Goal: Complete application form: Complete application form

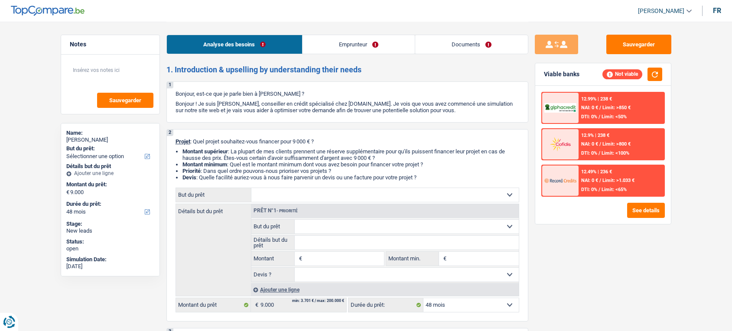
select select "48"
select select "worker"
select select "familyAllowances"
select select "netSalary"
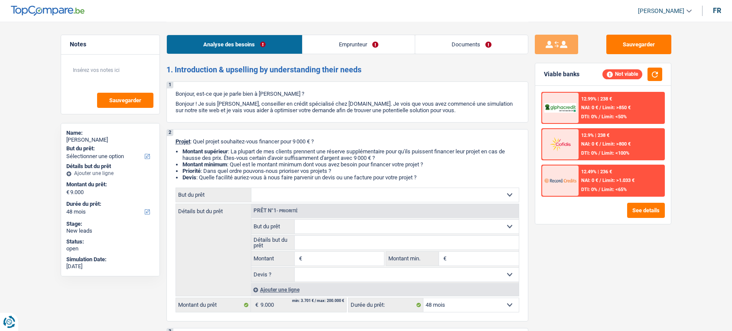
select select "rents"
select select "48"
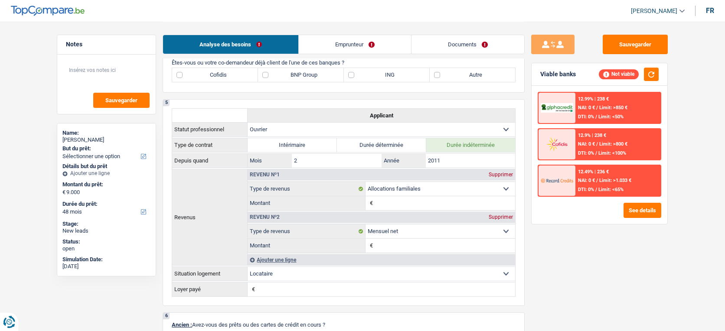
scroll to position [415, 0]
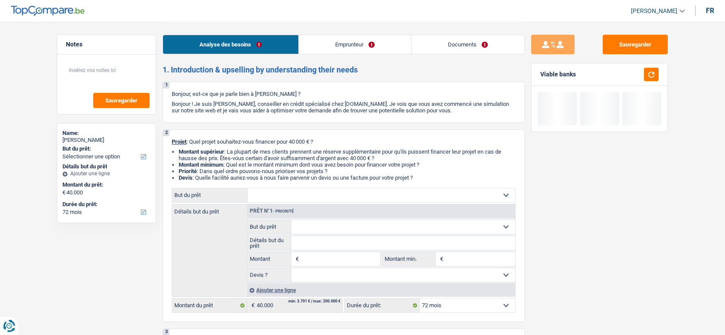
select select "72"
select select "worker"
select select "netSalary"
select select "rents"
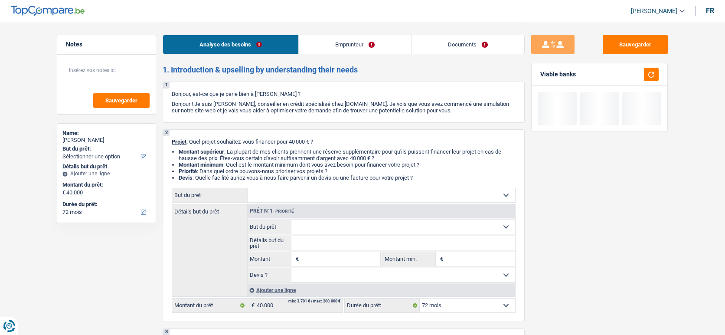
select select "72"
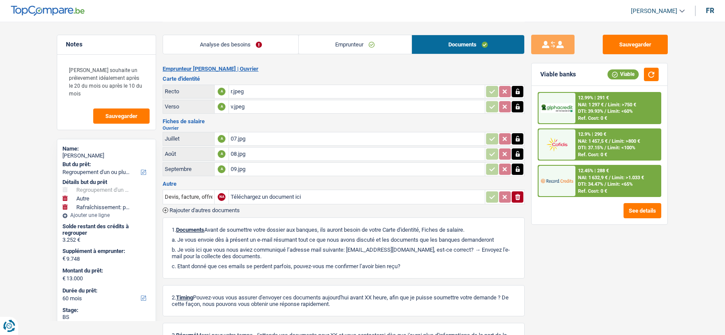
select select "refinancing"
select select "other"
select select "houseOrGarden"
select select "60"
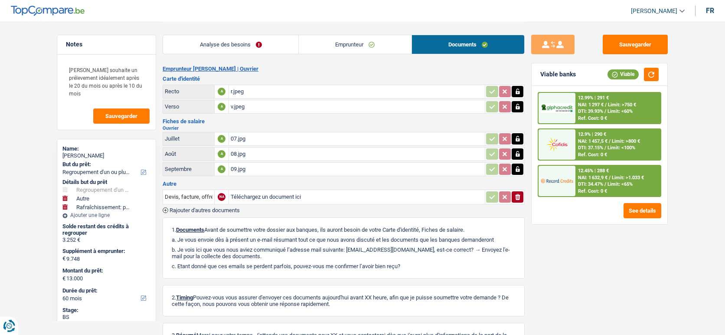
select select "32"
select select "single"
click at [341, 39] on link "Emprunteur" at bounding box center [355, 44] width 113 height 19
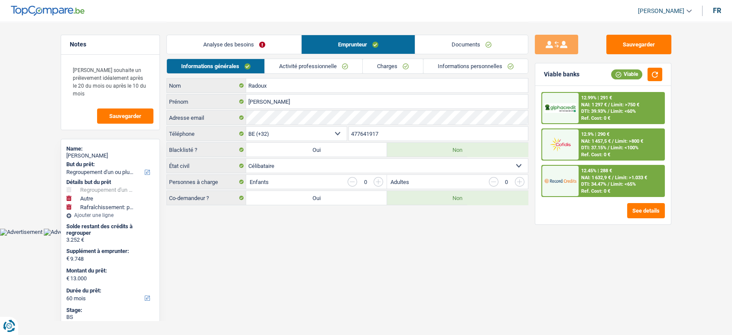
click at [303, 68] on link "Activité professionnelle" at bounding box center [314, 66] width 98 height 14
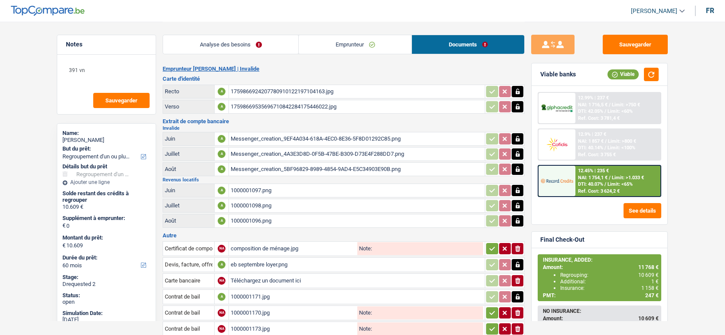
select select "refinancing"
select select "60"
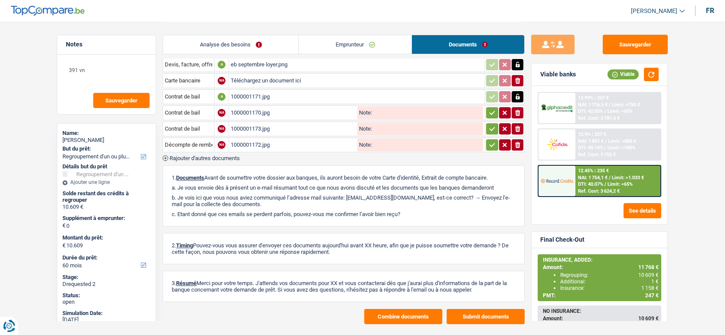
scroll to position [200, 0]
click at [218, 155] on span "Rajouter d'autres documents" at bounding box center [205, 158] width 70 height 6
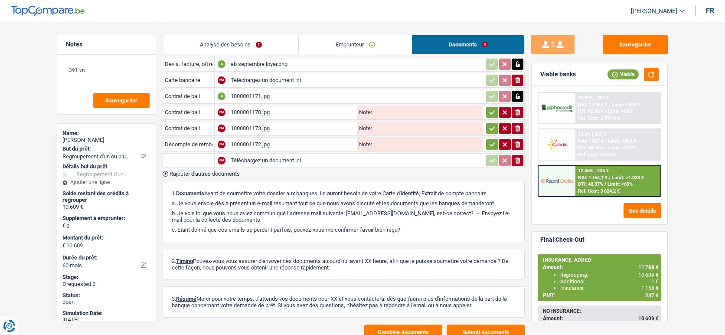
click at [251, 156] on input "Téléchargez un document ici" at bounding box center [357, 160] width 252 height 13
type input "C:\fakepath\1000001172 (1).jpg"
click at [271, 138] on div "1000001172.jpg" at bounding box center [293, 144] width 125 height 13
click at [298, 122] on div "1000001173.jpg" at bounding box center [293, 128] width 125 height 13
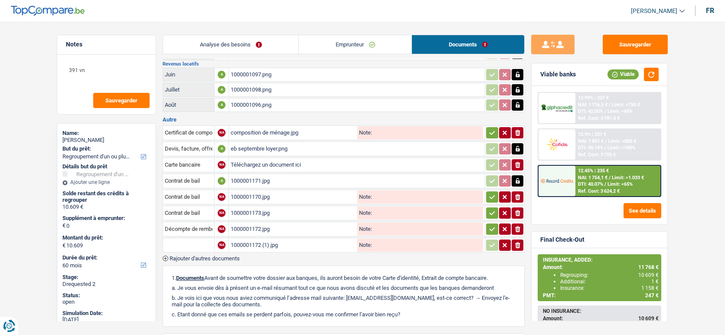
scroll to position [115, 0]
click at [228, 256] on span "Rajouter d'autres documents" at bounding box center [205, 259] width 70 height 6
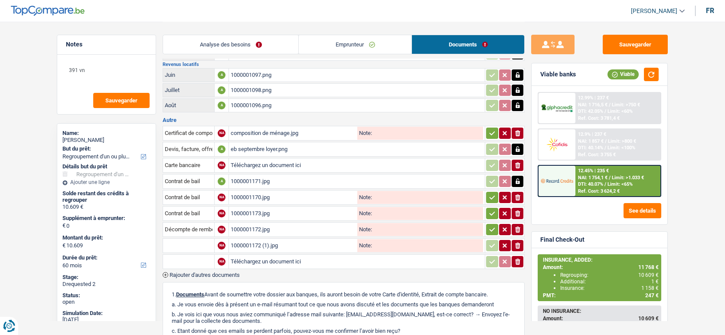
click at [257, 259] on input "Téléchargez un document ici" at bounding box center [357, 261] width 252 height 13
type input "C:\fakepath\1000001182.jpg"
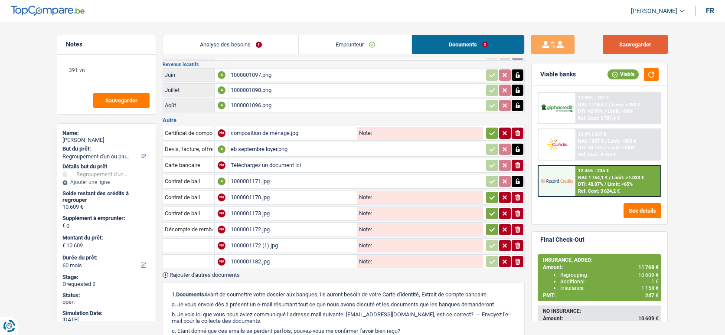
click at [642, 42] on button "Sauvegarder" at bounding box center [635, 45] width 65 height 20
click at [628, 50] on button "Sauvegarder" at bounding box center [635, 45] width 65 height 20
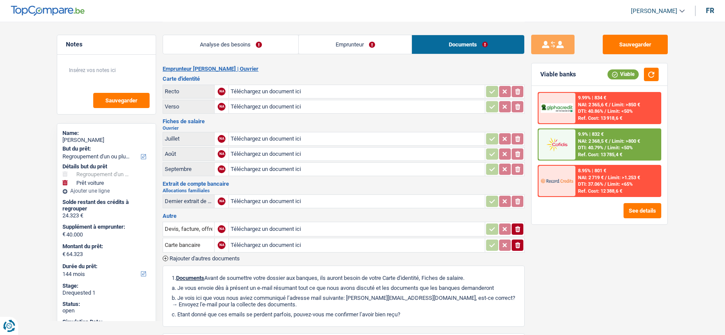
select select "refinancing"
select select "car"
select select "144"
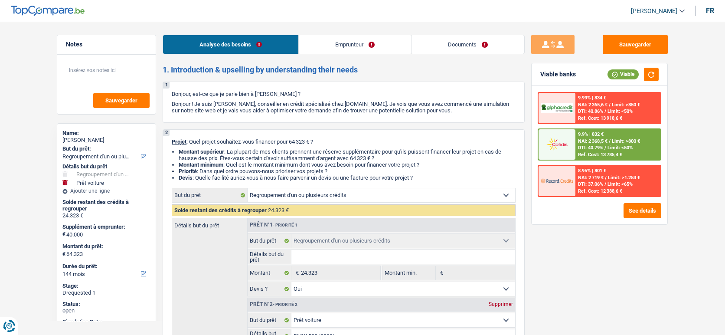
select select "refinancing"
select select "car"
select select "144"
select select "refinancing"
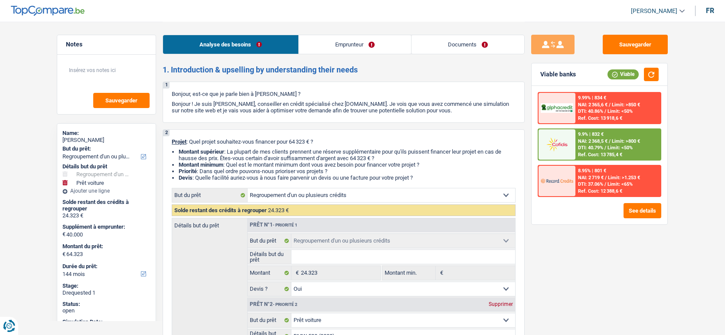
select select "refinancing"
select select "yes"
select select "car"
select select "yes"
select select "144"
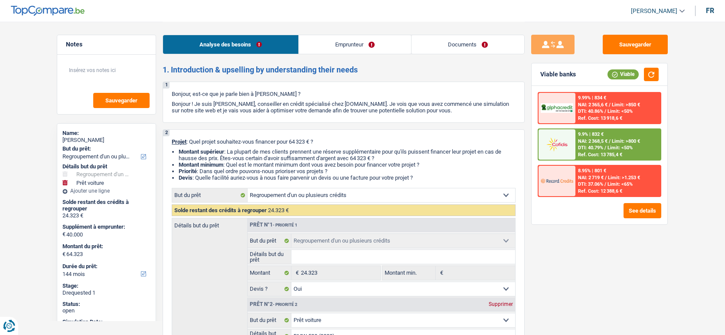
select select "worker"
select select "netSalary"
select select "familyAllowances"
select select "rents"
select select "personalLoan"
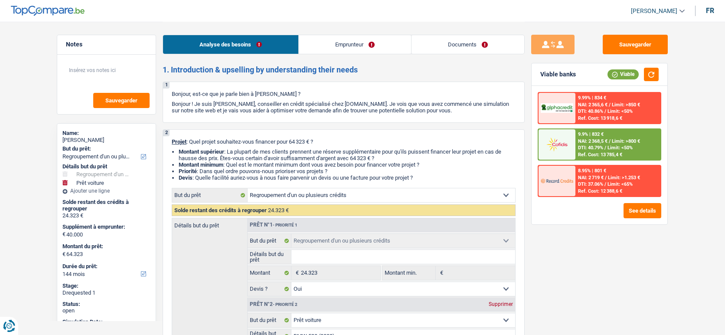
select select "other"
select select "60"
select select "personalLoan"
select select "other"
select select "60"
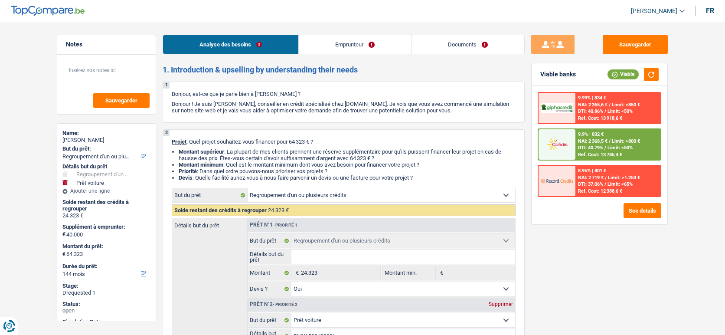
select select "refinancing"
select select "yes"
select select "car"
select select "yes"
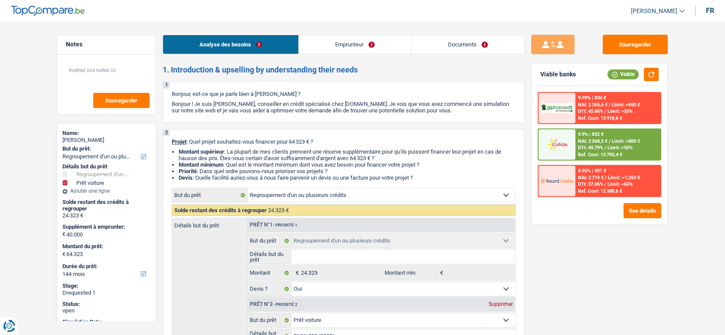
select select "144"
click at [467, 49] on link "Documents" at bounding box center [467, 44] width 113 height 19
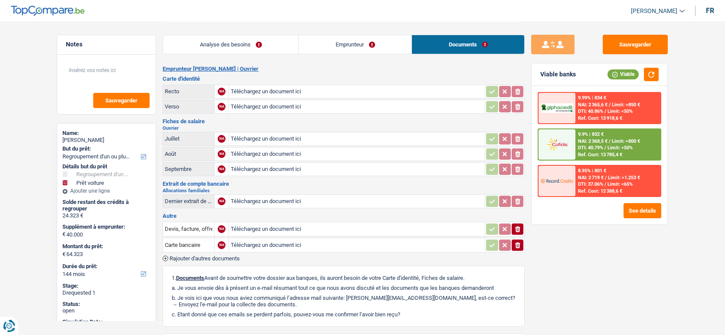
click at [297, 170] on input "Téléchargez un document ici" at bounding box center [357, 169] width 252 height 13
type input "C:\fakepath\IMG_0284 (1).HEIC"
click at [300, 155] on input "Téléchargez un document ici" at bounding box center [357, 153] width 252 height 13
type input "C:\fakepath\IMG_0283.HEIC"
click at [375, 88] on input "Téléchargez un document ici" at bounding box center [357, 91] width 252 height 13
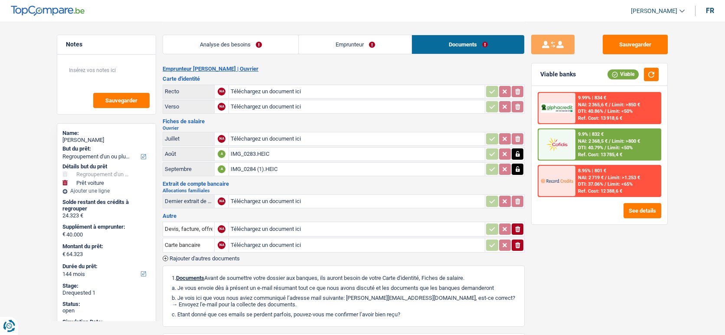
type input "C:\fakepath\ID Harbuzaru Traian.HEIC"
click at [277, 110] on input "Téléchargez un document ici" at bounding box center [357, 106] width 252 height 13
type input "C:\fakepath\ID Harbuzaru Traian .HEIC"
click at [319, 138] on input "Téléchargez un document ici" at bounding box center [357, 138] width 252 height 13
type input "C:\fakepath\IMG_0282.HEIC"
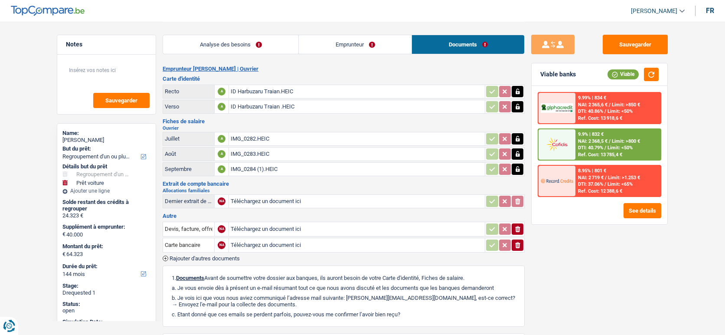
click at [258, 222] on input "Téléchargez un document ici" at bounding box center [357, 228] width 252 height 13
type input "C:\fakepath\IMG_1281.jpg"
click at [619, 46] on button "Sauvegarder" at bounding box center [635, 45] width 65 height 20
click at [632, 48] on button "Sauvegarder" at bounding box center [635, 45] width 65 height 20
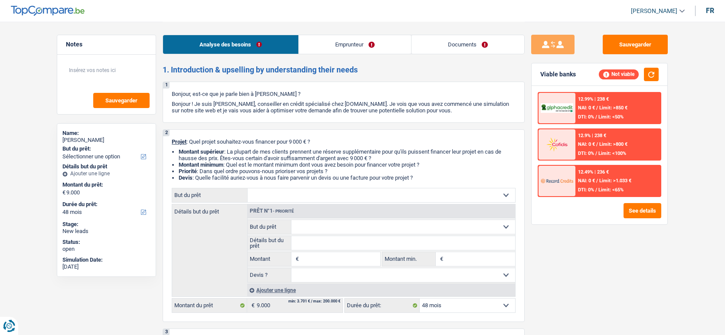
select select "48"
select select "worker"
select select "familyAllowances"
select select "netSalary"
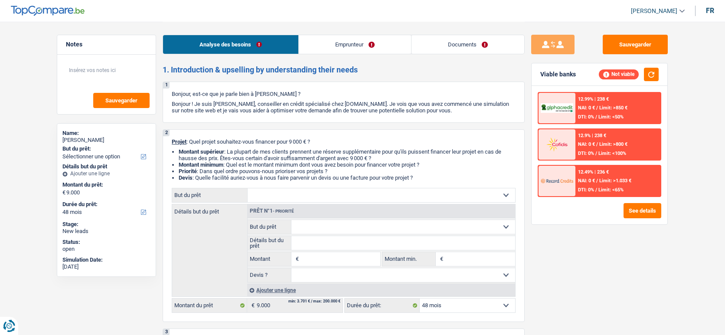
select select "rents"
select select "48"
select select "worker"
select select "familyAllowances"
select select "netSalary"
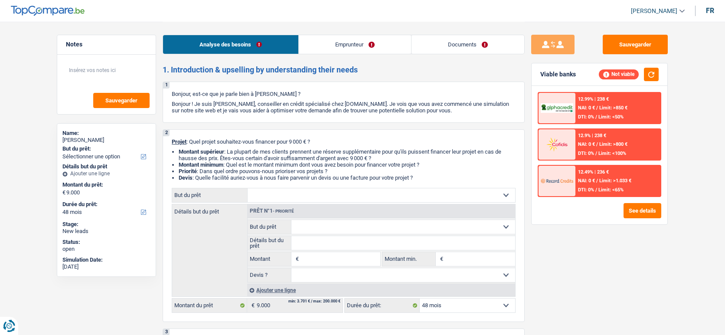
select select "BE"
select select "hrc"
click at [372, 45] on link "Emprunteur" at bounding box center [355, 44] width 112 height 19
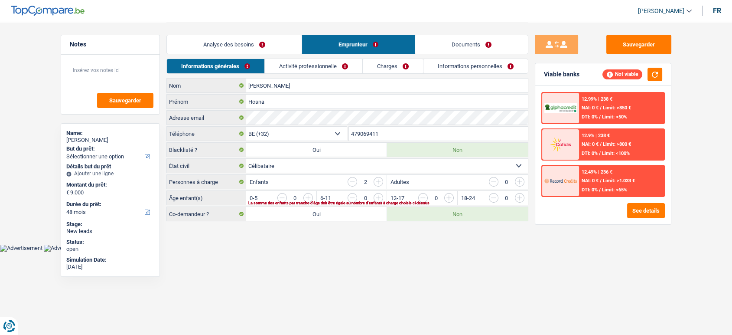
click at [330, 65] on link "Activité professionnelle" at bounding box center [314, 66] width 98 height 14
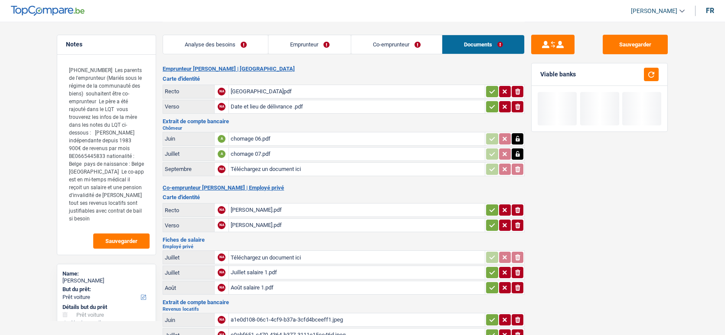
select select "car"
select select "36"
select select "applicant"
select select "coApplicant"
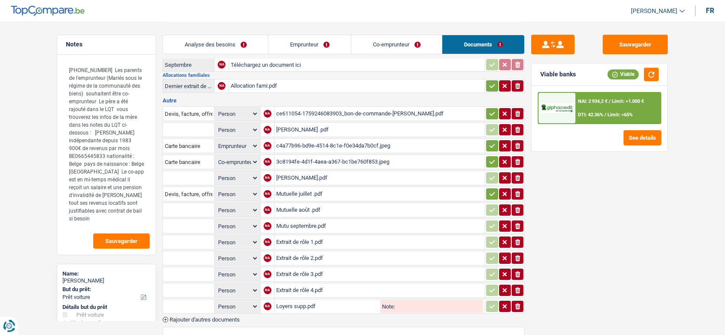
scroll to position [388, 0]
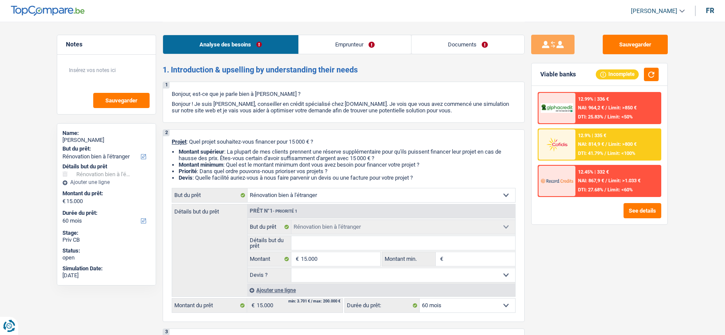
select select "renovatingAbroad"
select select "60"
select select "renovatingAbroad"
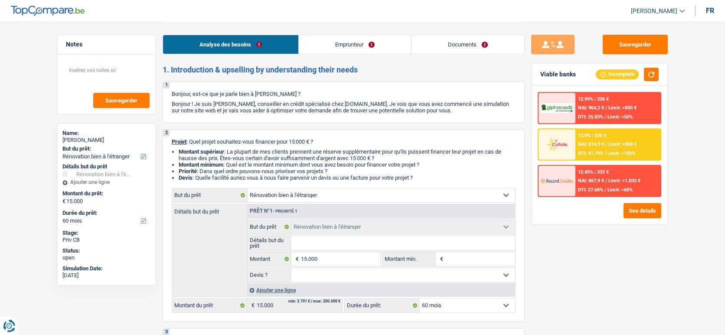
select select "60"
select select "mutuality"
select select "familyAllowances"
select select "mutualityIndemnity"
select select "liveWithParents"
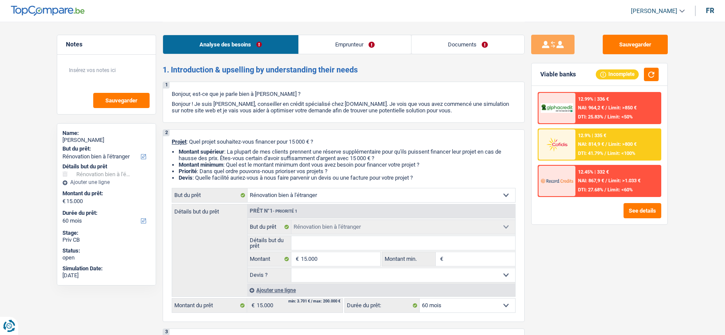
select select "renovatingAbroad"
select select "60"
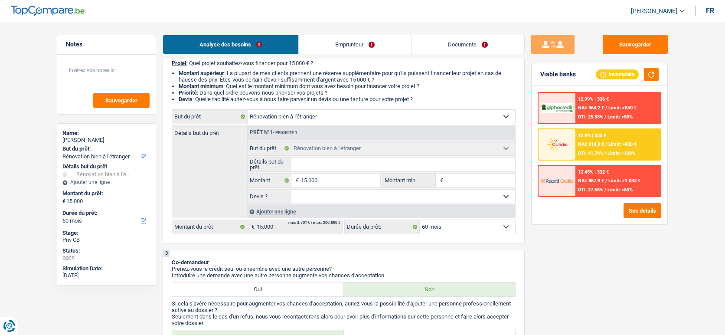
scroll to position [79, 0]
click at [431, 201] on select "Oui Non Non répondu Sélectionner une option" at bounding box center [403, 196] width 224 height 14
click at [654, 75] on button "button" at bounding box center [651, 74] width 15 height 13
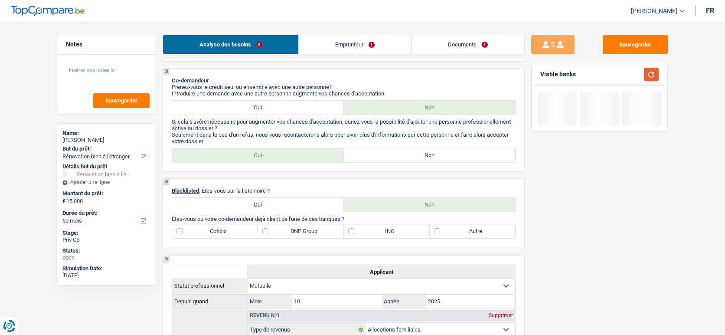
scroll to position [264, 0]
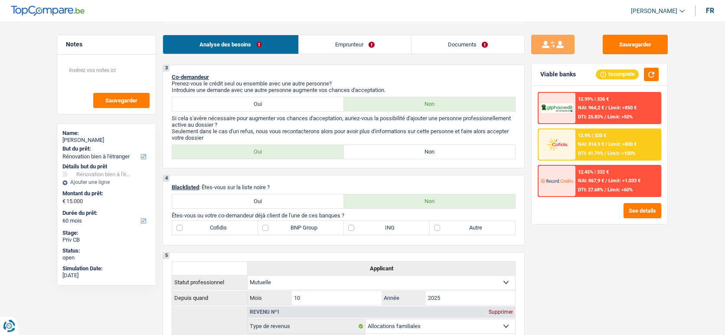
click at [413, 155] on label "Non" at bounding box center [430, 152] width 172 height 14
click at [413, 155] on input "Non" at bounding box center [430, 152] width 172 height 14
radio input "true"
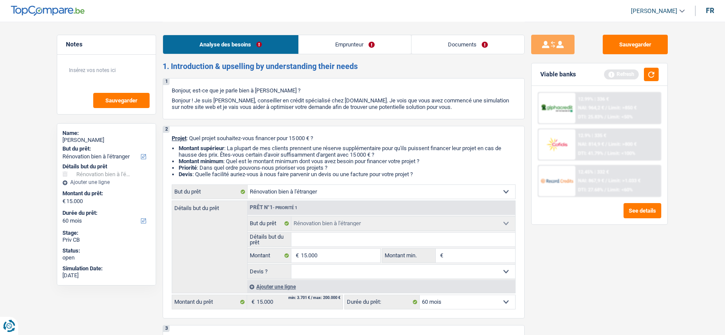
scroll to position [2, 0]
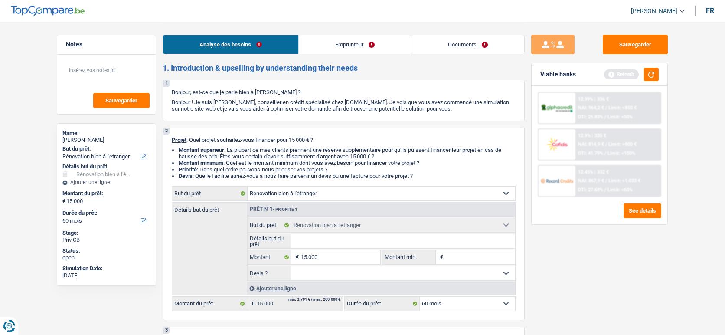
click at [383, 278] on select "Oui Non Non répondu Sélectionner une option" at bounding box center [403, 273] width 224 height 14
click at [385, 242] on input "Détails but du prêt" at bounding box center [403, 241] width 224 height 14
click at [405, 194] on select "Confort maison: meubles, textile, peinture, électroménager, outillage non-profe…" at bounding box center [382, 193] width 268 height 14
select select "car"
click at [248, 189] on select "Confort maison: meubles, textile, peinture, électroménager, outillage non-profe…" at bounding box center [382, 193] width 268 height 14
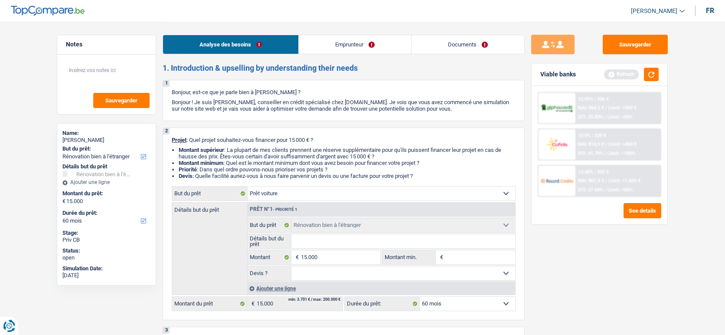
select select "car"
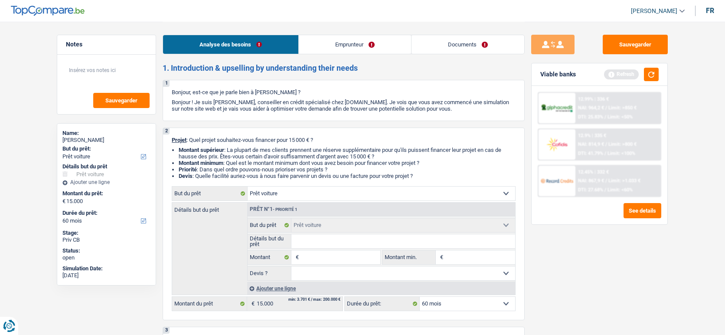
select select "renovatingAbroad"
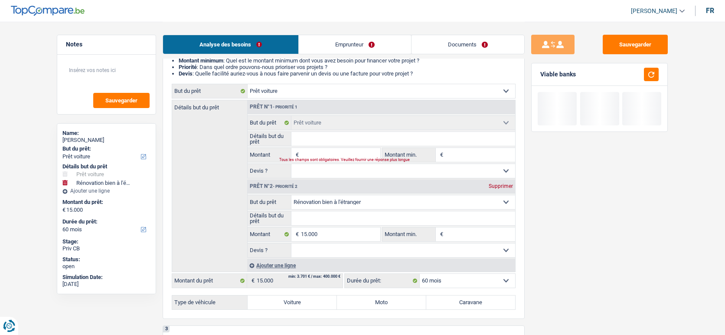
scroll to position [109, 0]
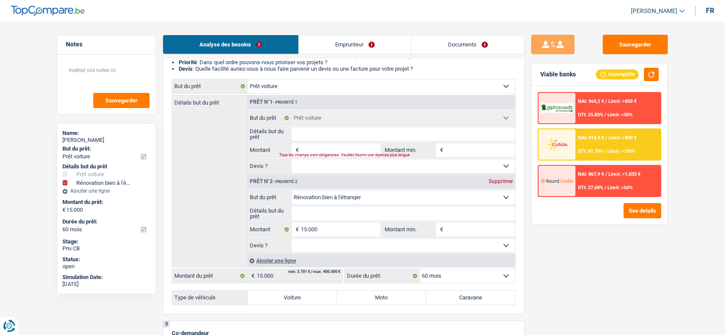
click at [370, 195] on select "Confort maison: meubles, textile, peinture, électroménager, outillage non-profe…" at bounding box center [403, 197] width 224 height 14
select select "movingOrInstallation"
click at [291, 193] on select "Confort maison: meubles, textile, peinture, électroménager, outillage non-profe…" at bounding box center [403, 197] width 224 height 14
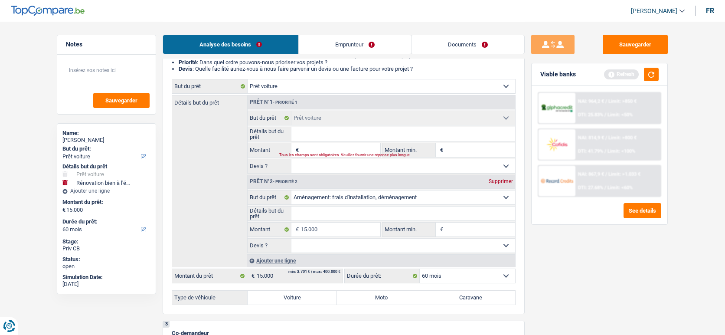
select select "movingOrInstallation"
click at [347, 153] on input "Montant" at bounding box center [340, 150] width 79 height 14
click at [658, 77] on button "button" at bounding box center [651, 74] width 15 height 13
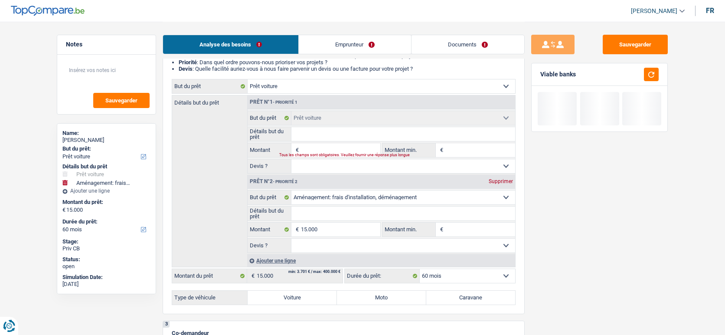
click at [364, 152] on input "Montant" at bounding box center [340, 150] width 79 height 14
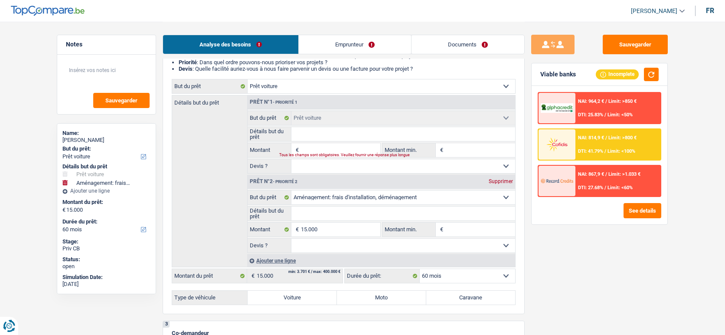
type input "5"
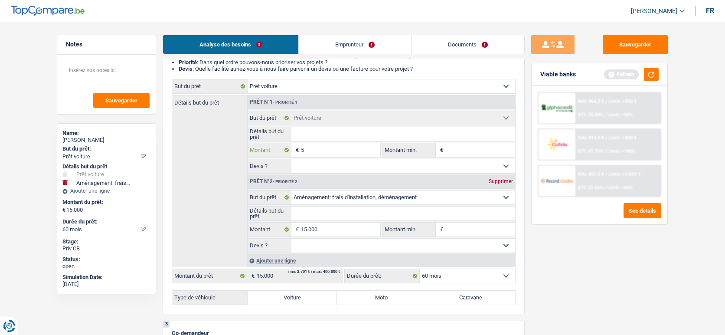
type input "50"
type input "500"
type input "5.000"
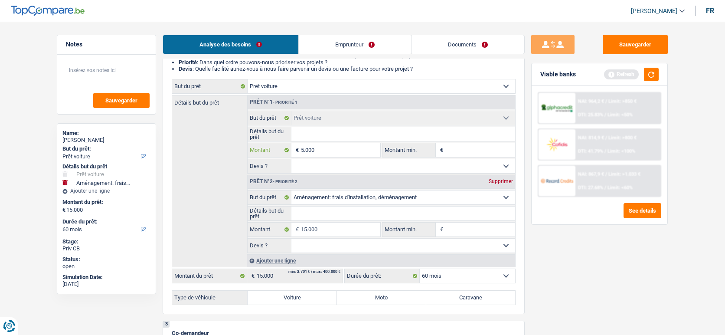
type input "5.000"
type input "20.000"
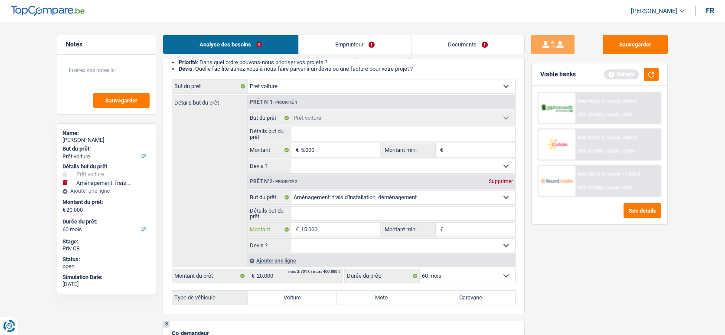
click at [339, 235] on input "15.000" at bounding box center [340, 229] width 79 height 14
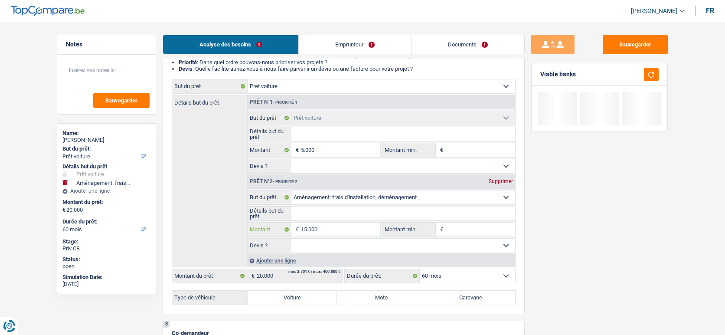
click at [339, 235] on input "15.000" at bounding box center [340, 229] width 79 height 14
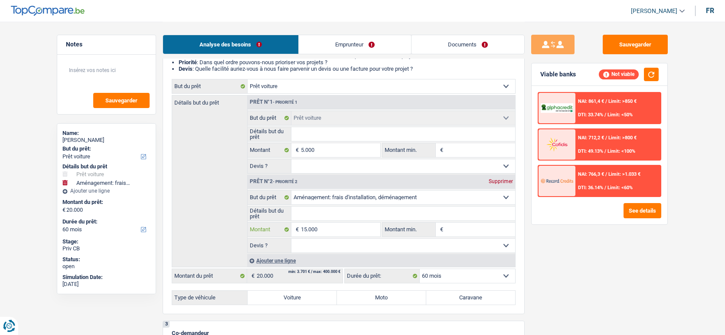
type input "5"
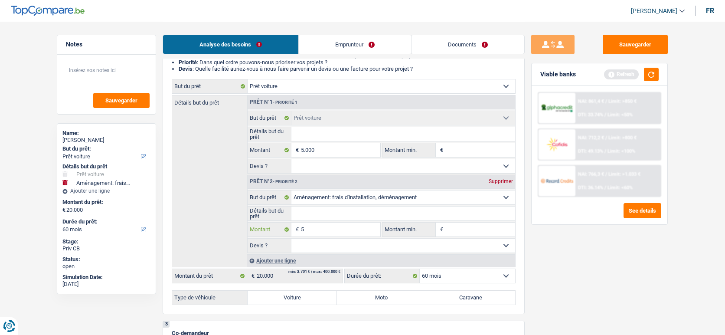
type input "50"
type input "500"
type input "5.000"
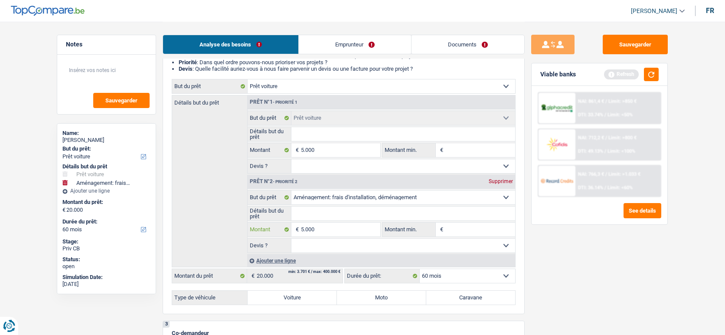
type input "5.000"
type input "500"
type input "5.001"
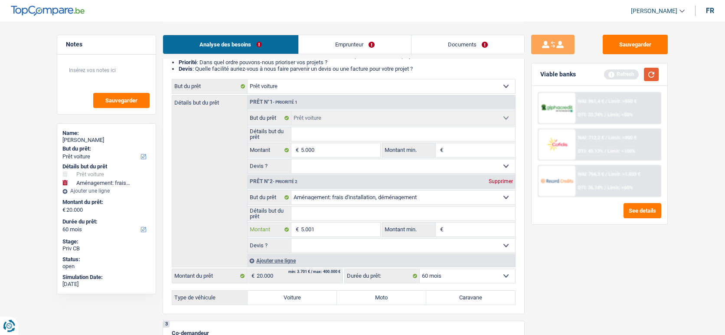
type input "5.001"
type input "10.001"
click at [649, 72] on button "button" at bounding box center [651, 74] width 15 height 13
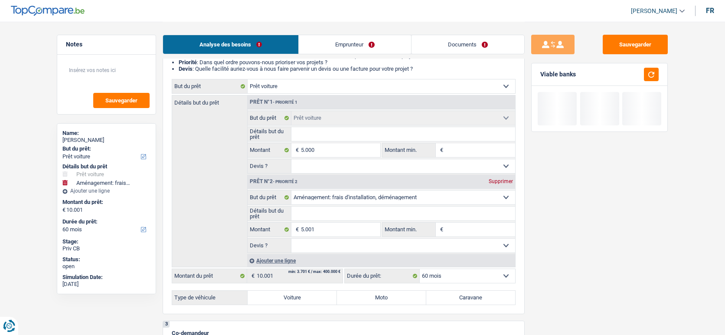
click at [320, 297] on label "Voiture" at bounding box center [292, 298] width 89 height 14
click at [320, 297] on input "Voiture" at bounding box center [292, 298] width 89 height 14
radio input "true"
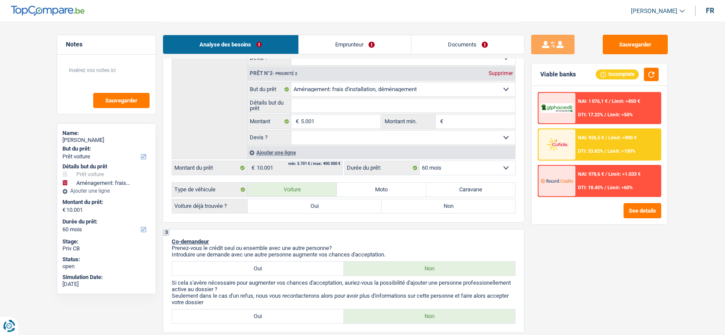
scroll to position [219, 0]
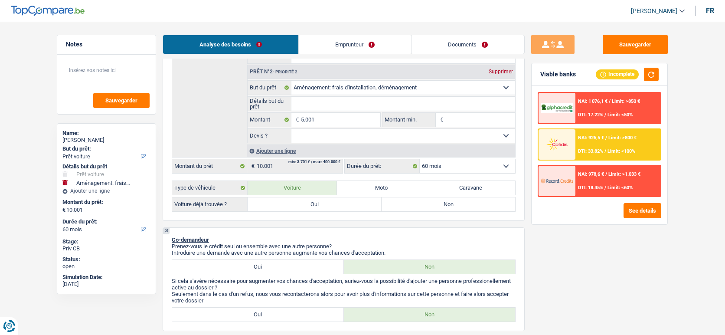
click at [446, 206] on label "Non" at bounding box center [449, 204] width 134 height 14
click at [446, 206] on input "Non" at bounding box center [449, 204] width 134 height 14
radio input "true"
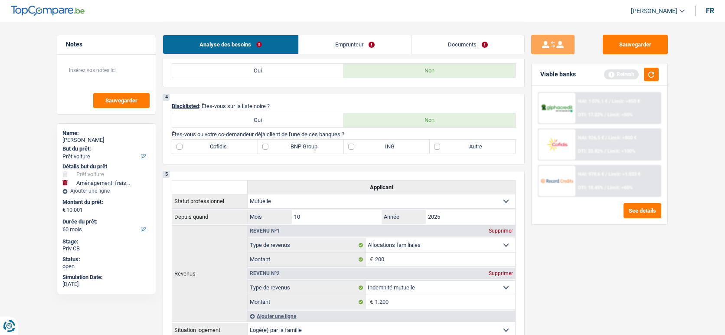
scroll to position [465, 0]
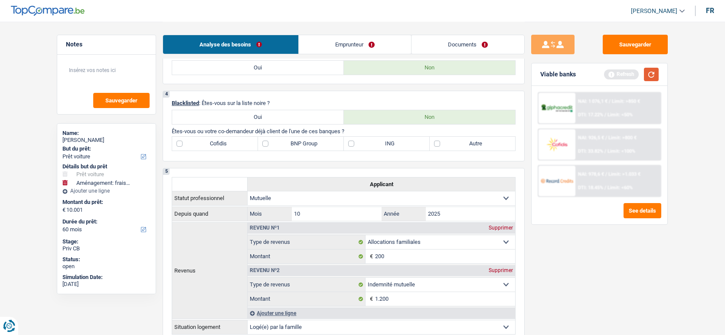
click at [649, 78] on button "button" at bounding box center [651, 74] width 15 height 13
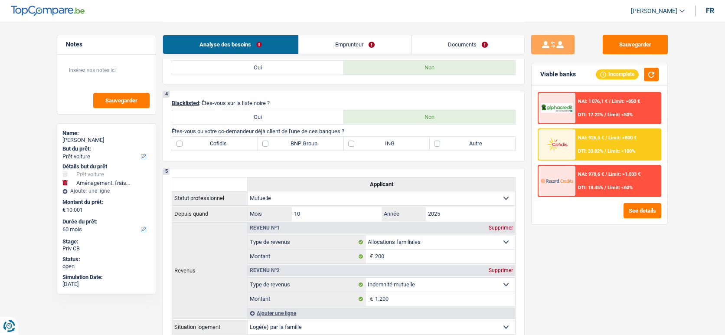
click at [485, 150] on label "Autre" at bounding box center [473, 144] width 86 height 14
click at [485, 150] on input "Autre" at bounding box center [473, 144] width 86 height 14
checkbox input "true"
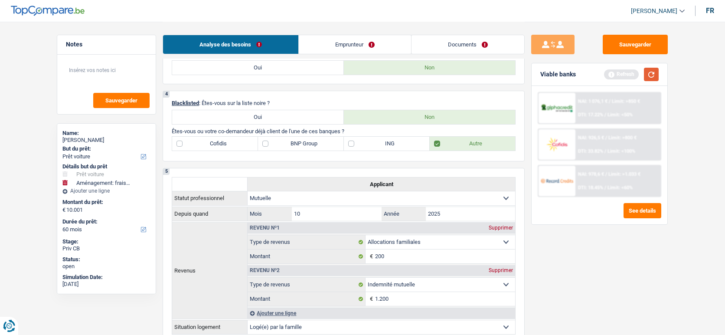
click at [654, 80] on button "button" at bounding box center [651, 74] width 15 height 13
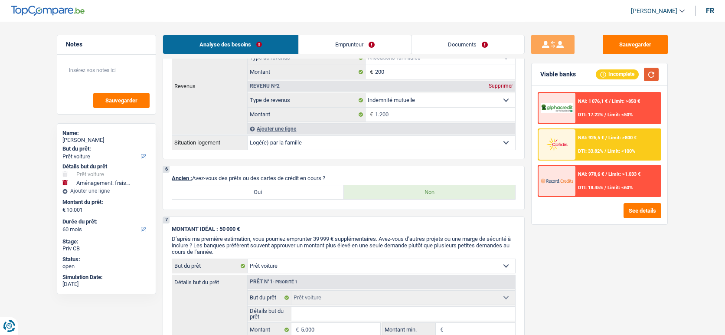
scroll to position [650, 0]
click at [655, 79] on button "button" at bounding box center [651, 74] width 15 height 13
click at [111, 79] on textarea at bounding box center [106, 74] width 86 height 26
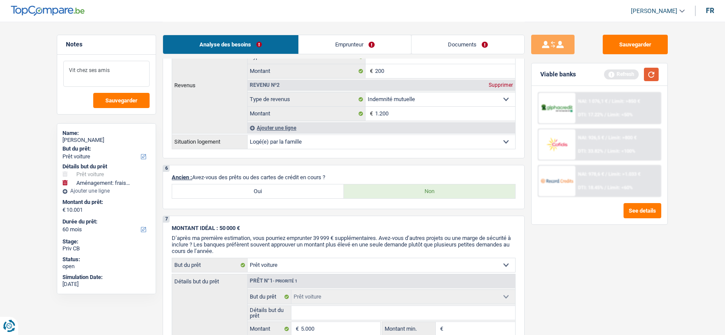
type textarea "Vit chez ses amis"
click at [652, 77] on button "button" at bounding box center [651, 74] width 15 height 13
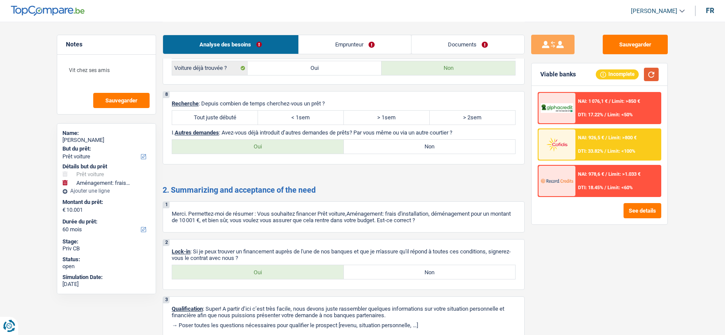
scroll to position [1075, 0]
click at [244, 124] on label "Tout juste débuté" at bounding box center [215, 117] width 86 height 14
click at [244, 124] on input "Tout juste débuté" at bounding box center [215, 117] width 86 height 14
radio input "true"
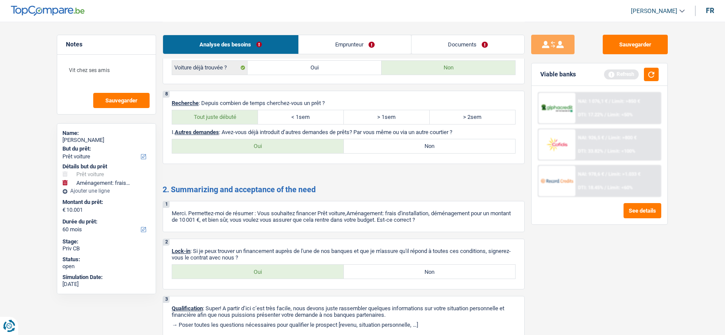
click at [409, 153] on label "Non" at bounding box center [430, 146] width 172 height 14
click at [409, 153] on input "Non" at bounding box center [430, 146] width 172 height 14
radio input "true"
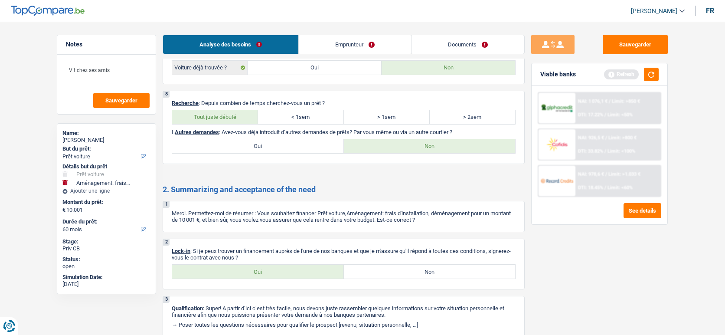
scroll to position [1121, 0]
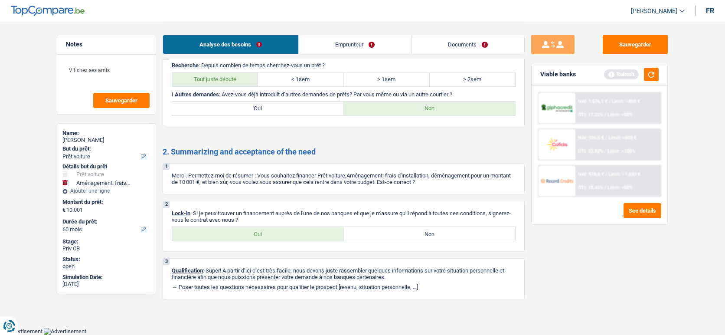
click at [319, 238] on label "Oui" at bounding box center [258, 234] width 172 height 14
click at [319, 238] on input "Oui" at bounding box center [258, 234] width 172 height 14
radio input "true"
click at [654, 77] on button "button" at bounding box center [651, 74] width 15 height 13
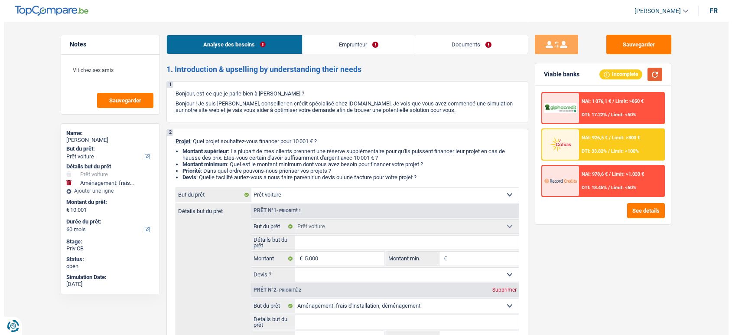
scroll to position [0, 0]
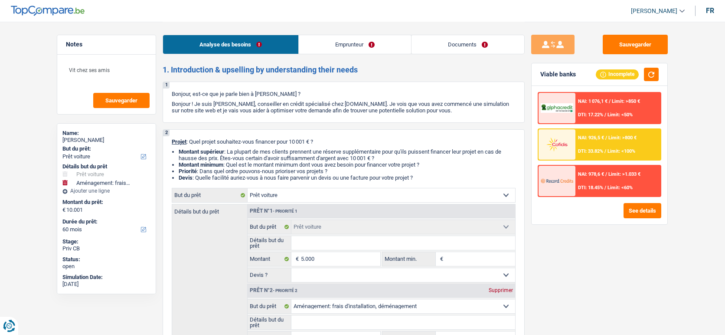
click at [366, 47] on link "Emprunteur" at bounding box center [355, 44] width 112 height 19
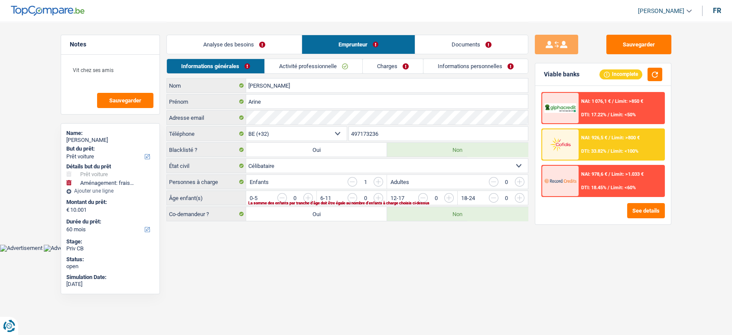
click at [312, 197] on input "button" at bounding box center [484, 200] width 361 height 14
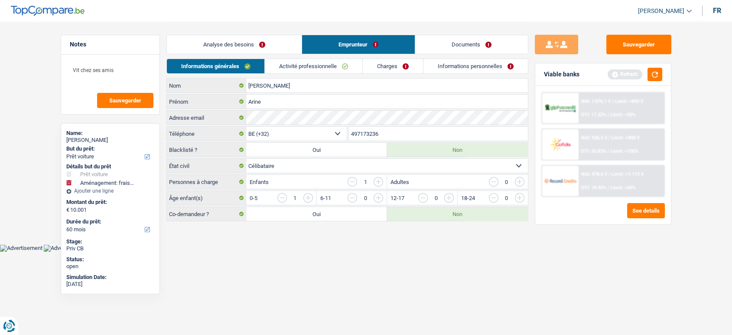
click at [326, 66] on link "Activité professionnelle" at bounding box center [314, 66] width 98 height 14
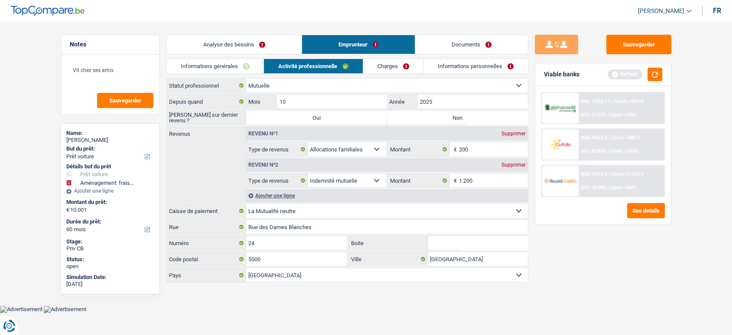
click at [426, 116] on label "Non" at bounding box center [457, 118] width 141 height 14
click at [426, 116] on input "Non" at bounding box center [457, 118] width 141 height 14
radio input "true"
click at [658, 75] on button "button" at bounding box center [655, 74] width 15 height 13
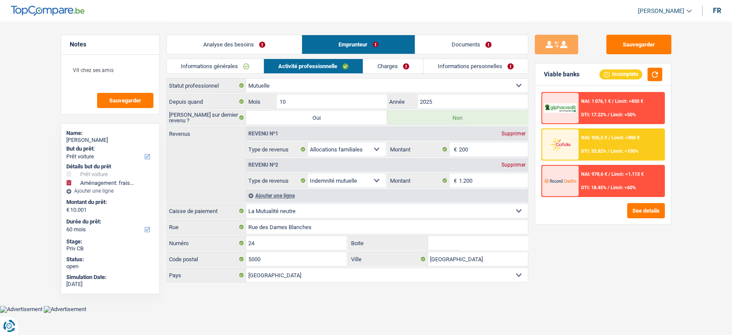
click at [307, 212] on select "Mutualité Chrétienne Mutualité Socialiste (Solidaris) SPF Sécurité Sociale Unio…" at bounding box center [387, 211] width 282 height 14
select select "chretienne"
click at [246, 204] on select "Mutualité Chrétienne Mutualité Socialiste (Solidaris) SPF Sécurité Sociale Unio…" at bounding box center [387, 211] width 282 height 14
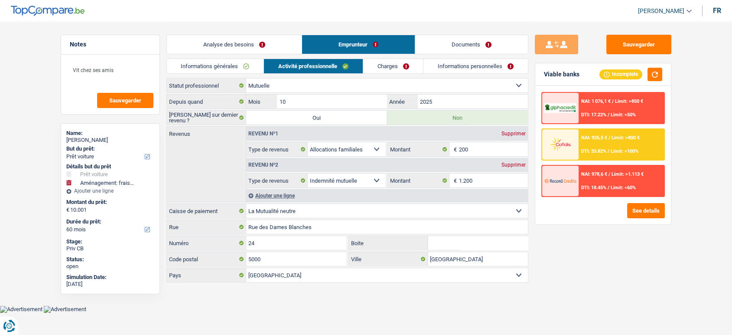
type input "Chaussée de Haecht"
type input "579"
type input "1030"
type input "Schaerbeek"
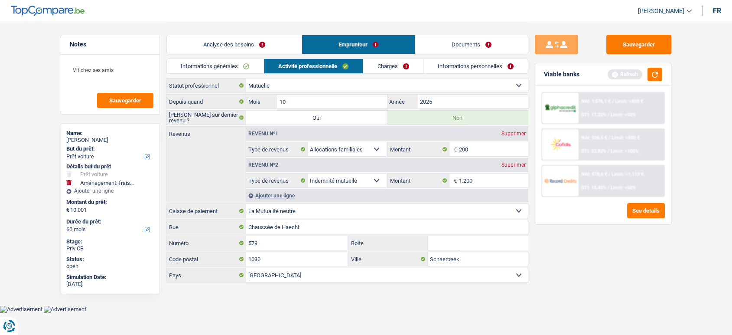
click at [402, 61] on link "Charges" at bounding box center [393, 66] width 60 height 14
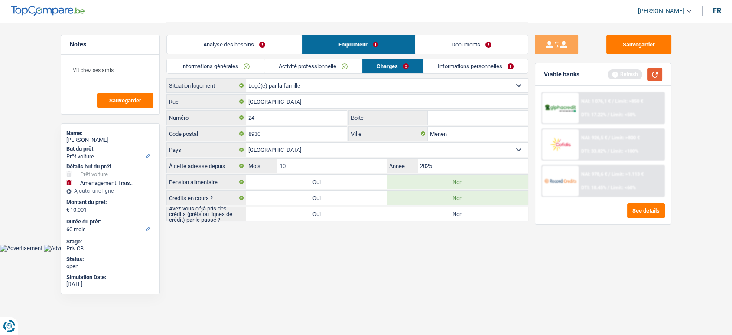
click at [656, 79] on button "button" at bounding box center [655, 74] width 15 height 13
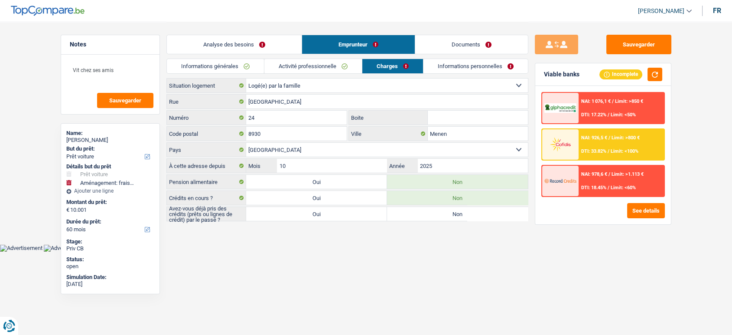
click at [429, 215] on label "Non" at bounding box center [457, 214] width 141 height 14
click at [429, 215] on input "Non" at bounding box center [457, 214] width 141 height 14
radio input "true"
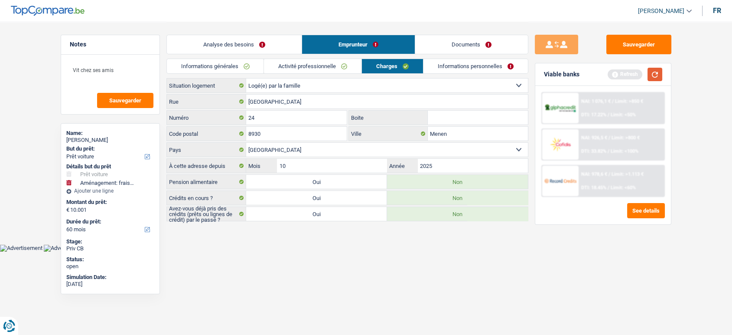
click at [655, 78] on button "button" at bounding box center [655, 74] width 15 height 13
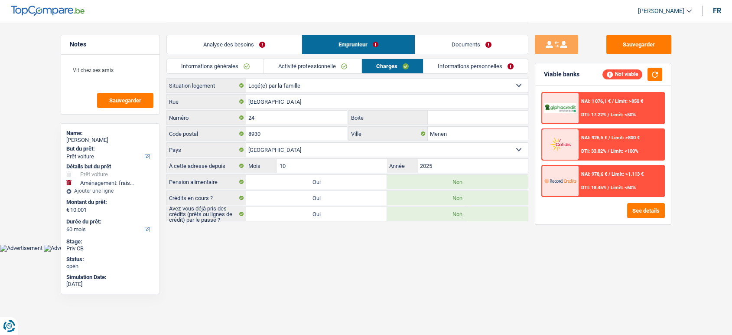
click at [602, 117] on span "DTI: 17.22%" at bounding box center [593, 115] width 25 height 6
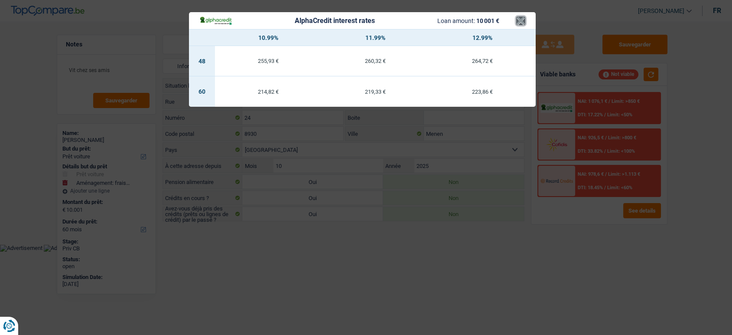
click at [517, 22] on button "×" at bounding box center [520, 20] width 9 height 9
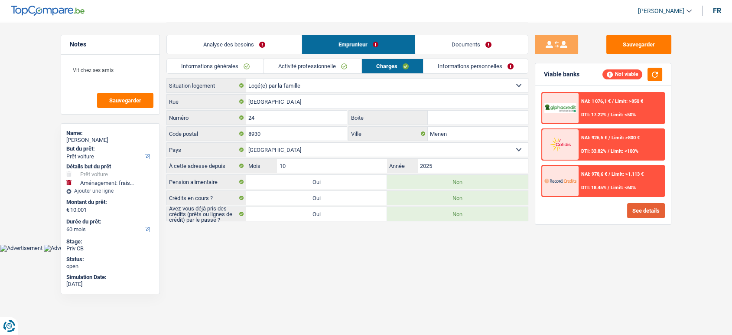
click at [631, 212] on button "See details" at bounding box center [646, 210] width 38 height 15
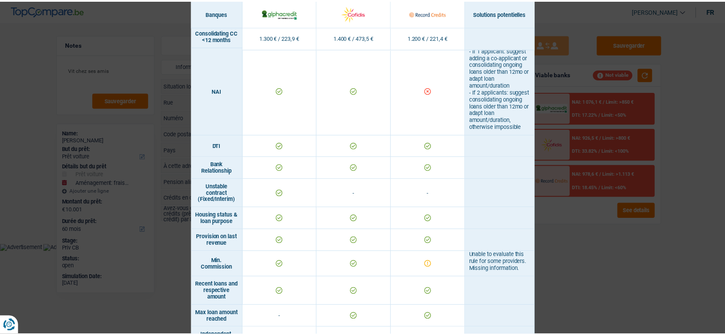
scroll to position [431, 0]
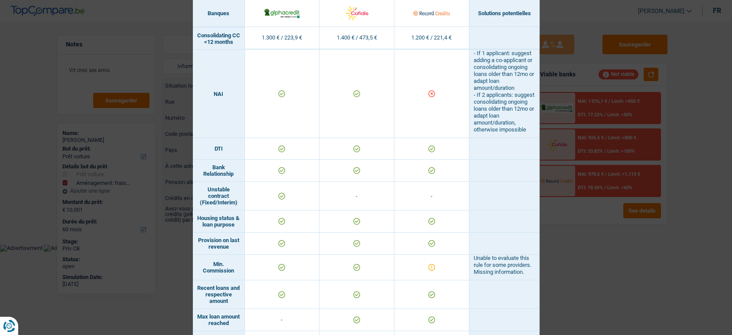
click at [604, 290] on div "Banks conditions × Banques Solutions potentielles Revenus / Charges 1.300 € / 2…" at bounding box center [366, 167] width 732 height 335
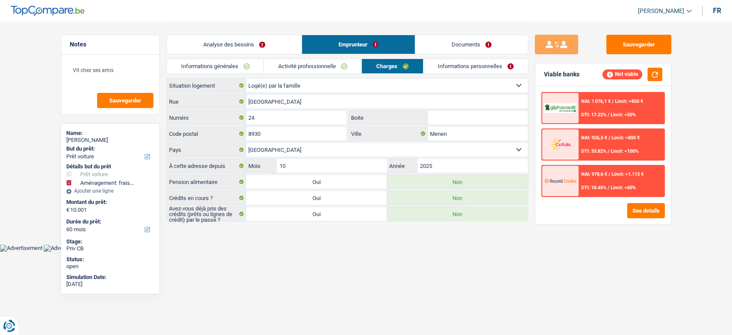
click at [251, 39] on link "Analyse des besoins" at bounding box center [234, 44] width 135 height 19
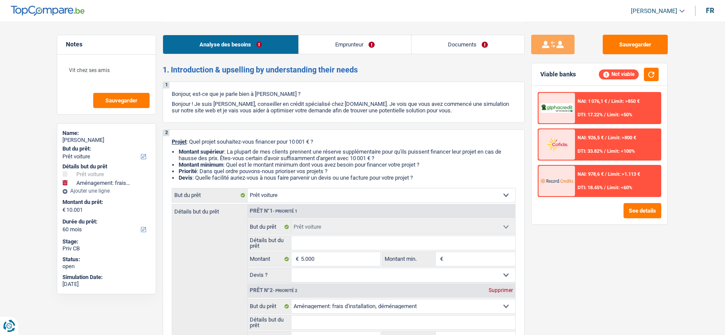
scroll to position [142, 0]
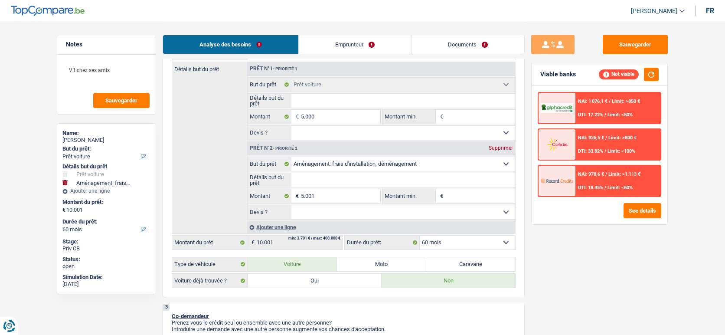
click at [510, 150] on div "Supprimer" at bounding box center [500, 147] width 29 height 5
type input "5.000"
select select "36"
type input "5.000"
select select "36"
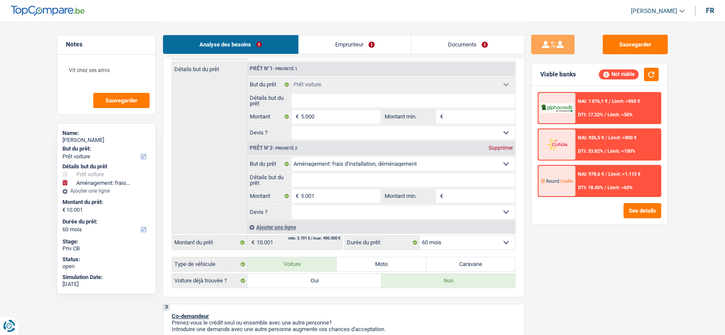
type input "5.000"
select select "36"
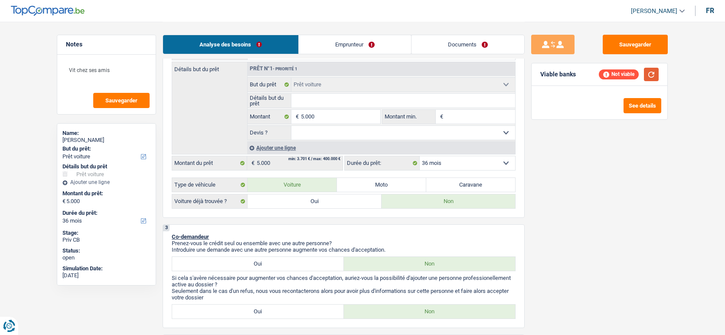
click at [649, 79] on button "button" at bounding box center [651, 74] width 15 height 13
click at [285, 150] on div "Ajouter une ligne" at bounding box center [381, 147] width 268 height 13
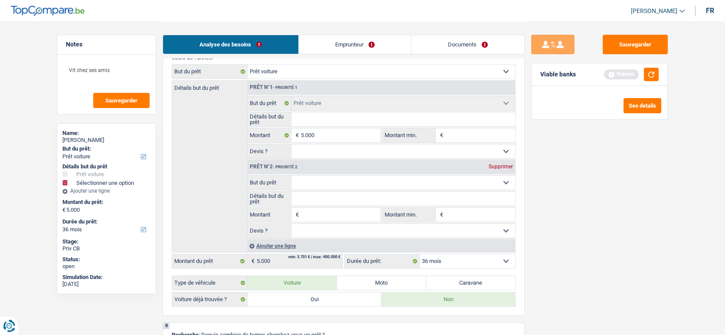
scroll to position [844, 0]
click at [354, 221] on input "Montant" at bounding box center [340, 214] width 79 height 14
type input "5"
type input "50"
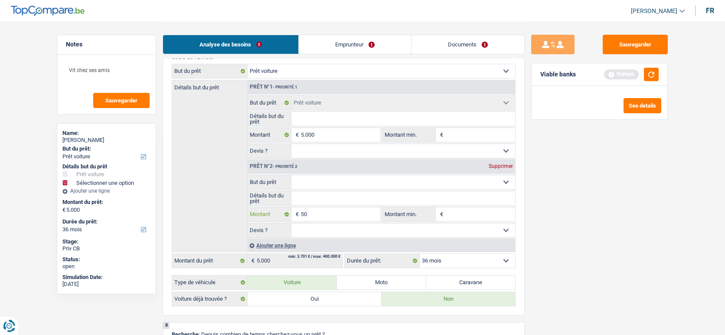
type input "50"
type input "500"
type input "5.001"
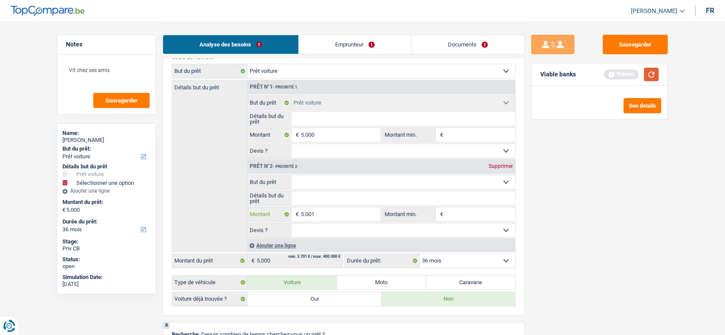
type input "5.001"
type input "10.001"
select select "60"
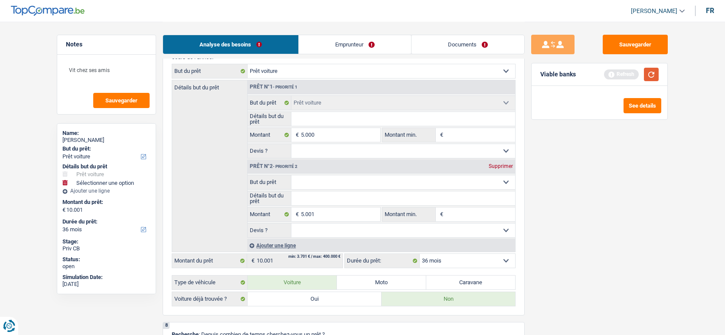
select select "60"
click at [652, 78] on button "button" at bounding box center [651, 74] width 15 height 13
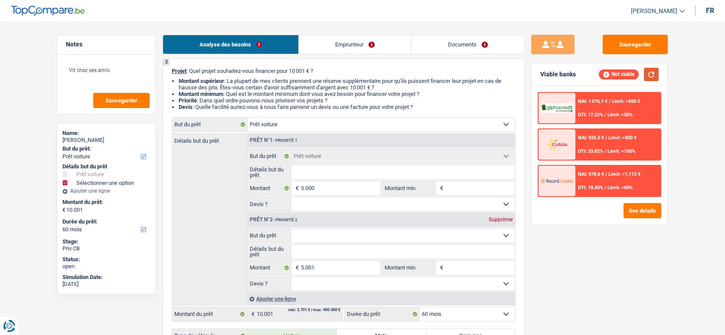
scroll to position [0, 0]
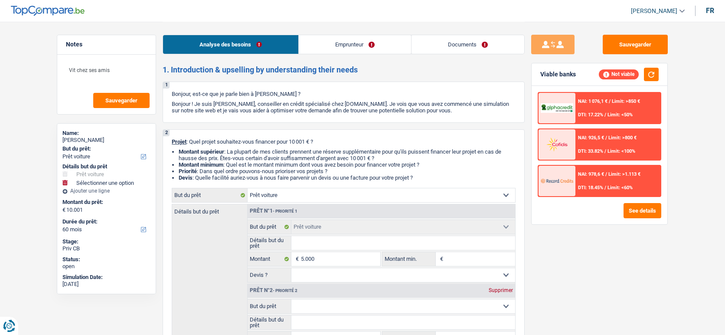
click at [356, 49] on link "Emprunteur" at bounding box center [355, 44] width 112 height 19
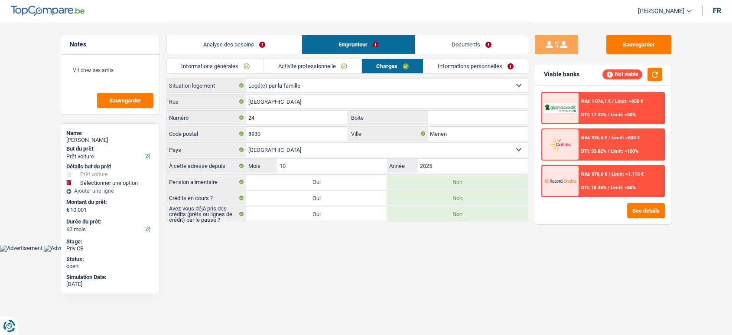
click at [454, 68] on link "Informations personnelles" at bounding box center [476, 66] width 104 height 14
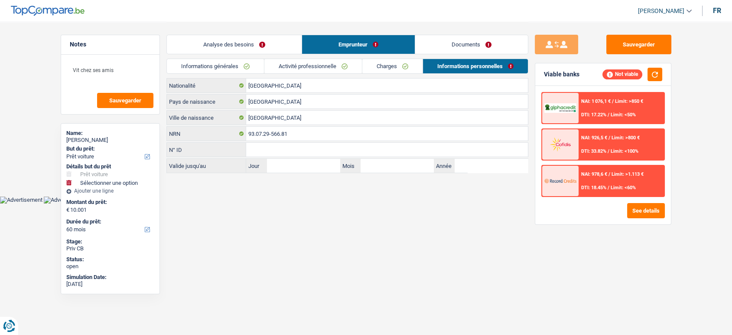
click at [465, 47] on link "Documents" at bounding box center [471, 44] width 113 height 19
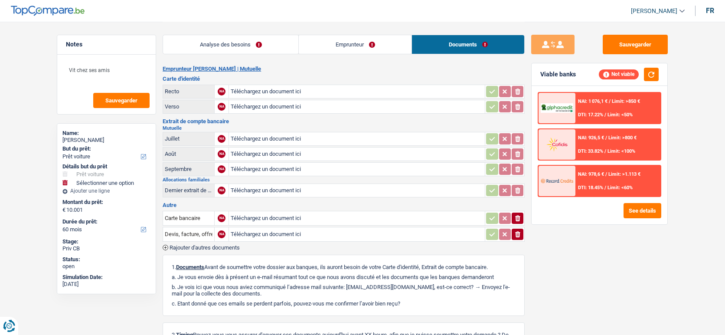
click at [261, 44] on link "Analyse des besoins" at bounding box center [230, 44] width 135 height 19
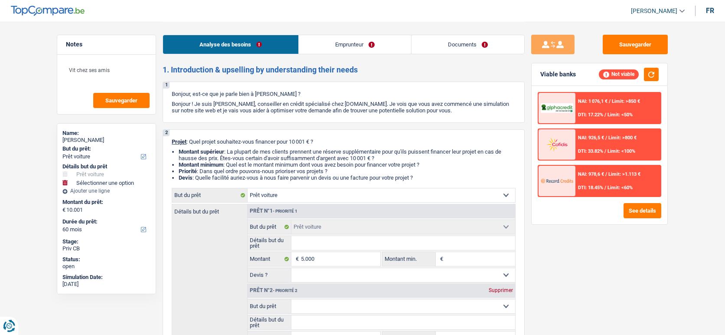
click at [604, 119] on div "NAI: 1 076,1 € / Limit: >850 € DTI: 17.22% / Limit: <50%" at bounding box center [617, 108] width 85 height 30
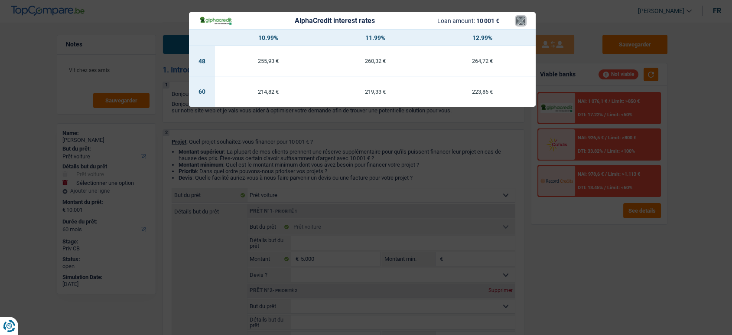
click at [523, 21] on button "×" at bounding box center [520, 20] width 9 height 9
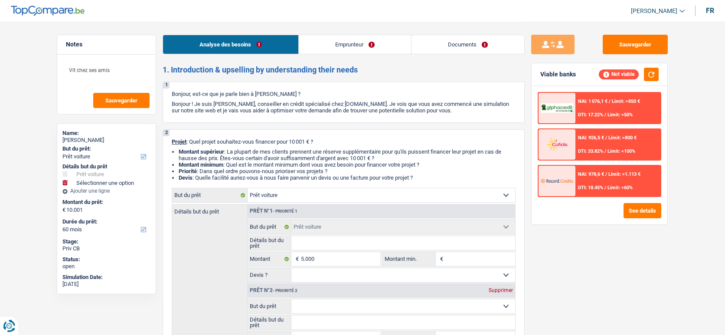
click at [383, 48] on link "Emprunteur" at bounding box center [355, 44] width 112 height 19
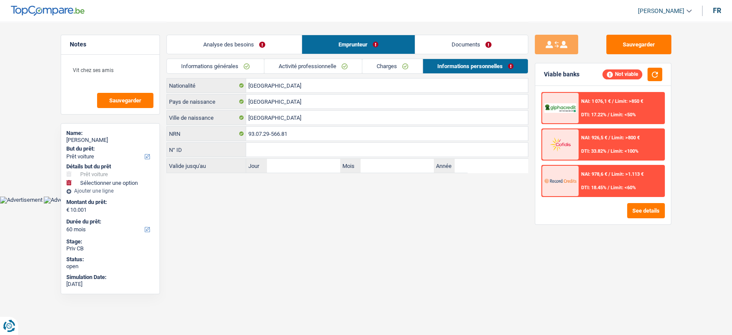
click at [442, 45] on link "Documents" at bounding box center [471, 44] width 113 height 19
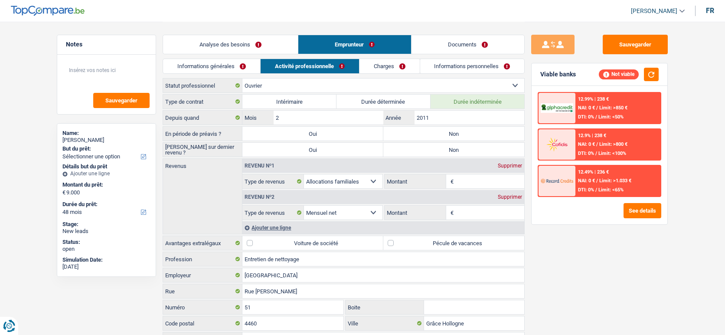
select select "48"
select select "worker"
select select "familyAllowances"
select select "netSalary"
select select "BE"
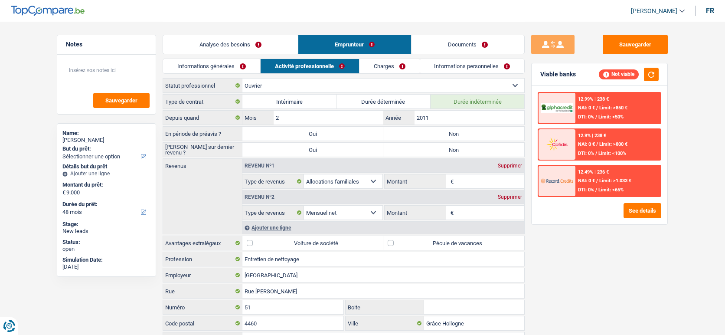
select select "hrc"
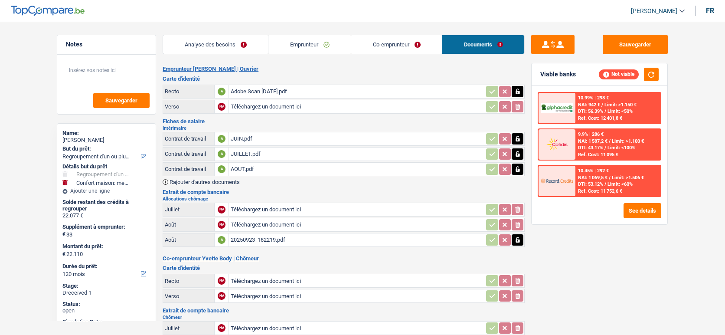
select select "refinancing"
select select "household"
select select "120"
select select "applicant"
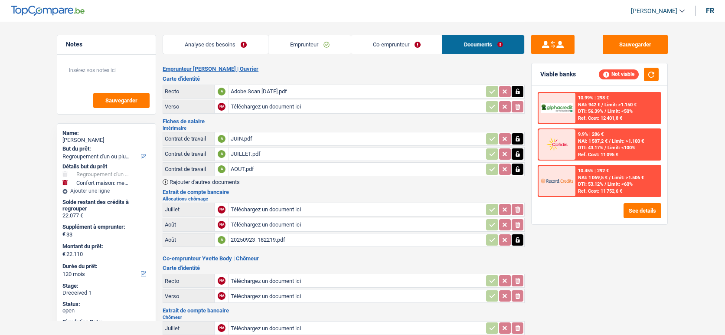
select select "coApplicant"
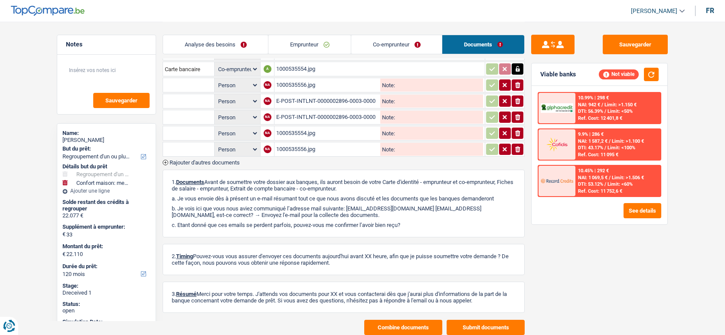
scroll to position [396, 0]
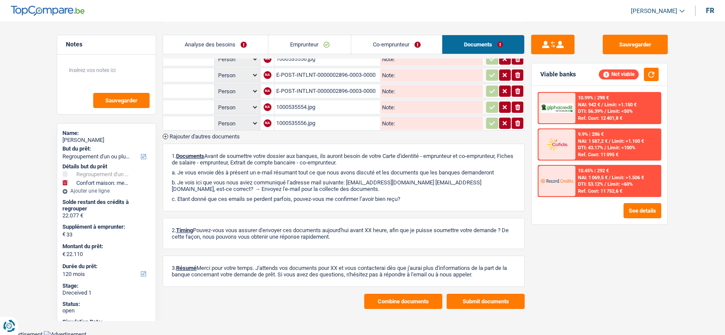
click at [209, 134] on span "Rajouter d'autres documents" at bounding box center [205, 137] width 70 height 6
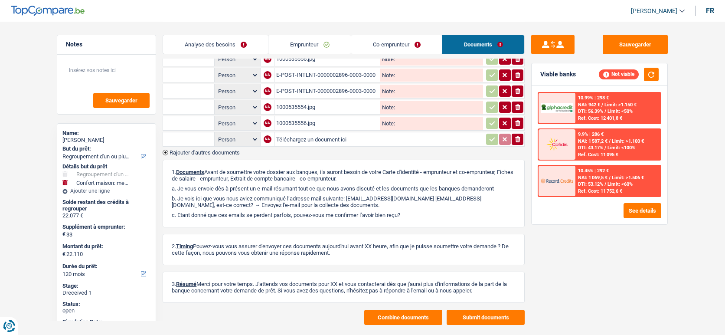
click at [212, 150] on span "Rajouter d'autres documents" at bounding box center [205, 153] width 70 height 6
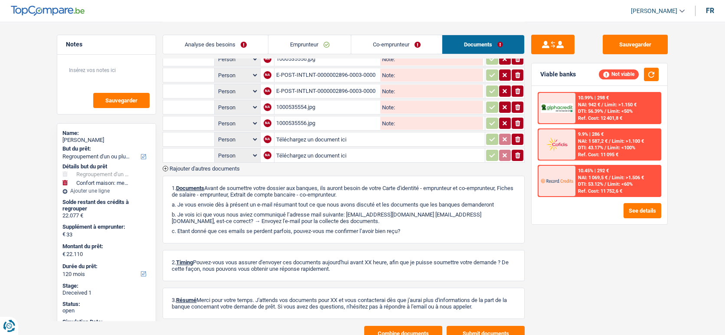
click at [218, 166] on span "Rajouter d'autres documents" at bounding box center [205, 169] width 70 height 6
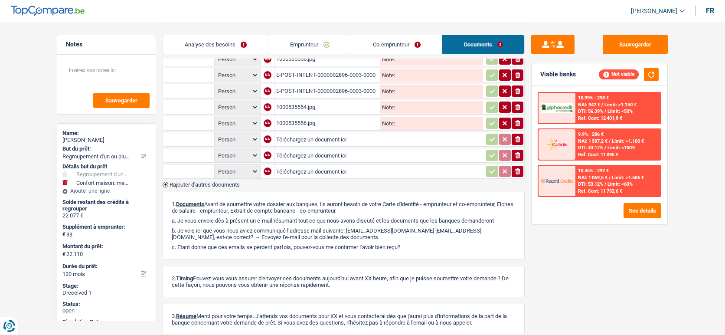
click at [219, 182] on span "Rajouter d'autres documents" at bounding box center [205, 185] width 70 height 6
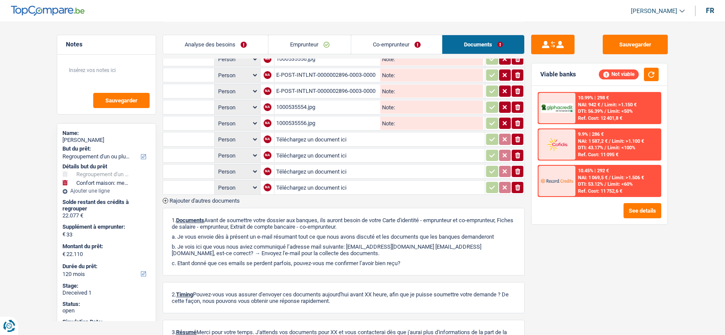
click at [338, 133] on input "Téléchargez un document ici" at bounding box center [379, 139] width 207 height 13
type input "C:\fakepath\E-POST-INTLNT-0000002896-0003-0000345236-20251001-0000.pdf"
click at [332, 149] on input "Téléchargez un document ici" at bounding box center [379, 155] width 207 height 13
type input "C:\fakepath\E-POST-INTLNT-0000002896-0003-0000345236-20250924-0000.pdf"
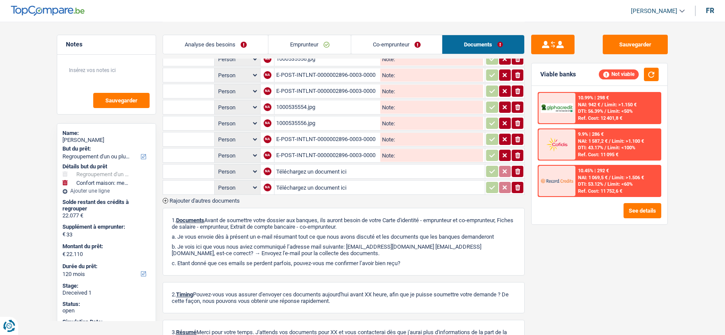
click at [317, 165] on input "Téléchargez un document ici" at bounding box center [379, 171] width 207 height 13
type input "C:\fakepath\E-POST-INTLNT-0000002896-0003-0000345236-20250917-0000.pdf"
click at [291, 183] on input "Téléchargez un document ici" at bounding box center [379, 187] width 207 height 13
type input "C:\fakepath\E-POST-INTLNT-0000002896-0003-0000345236-20250910-0000.pdf"
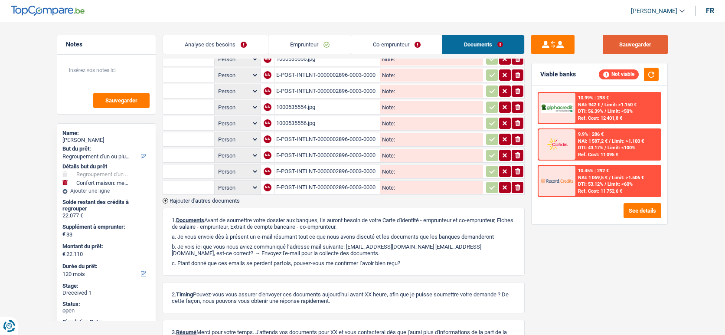
click at [641, 52] on button "Sauvegarder" at bounding box center [635, 45] width 65 height 20
click at [643, 48] on button "Sauvegarder" at bounding box center [635, 45] width 65 height 20
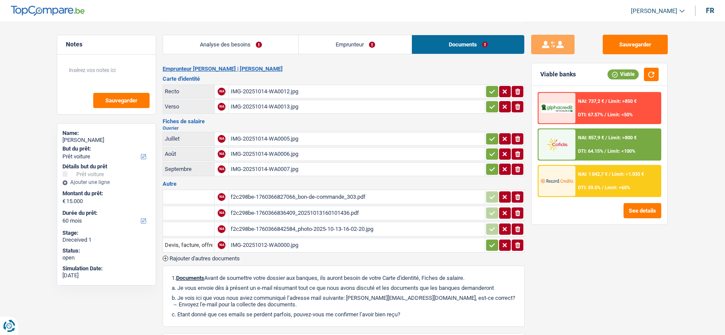
select select "car"
select select "60"
click at [278, 245] on div "IMG-20251012-WA0000.jpg" at bounding box center [357, 244] width 252 height 13
click at [183, 255] on span "Rajouter d'autres documents" at bounding box center [205, 258] width 70 height 6
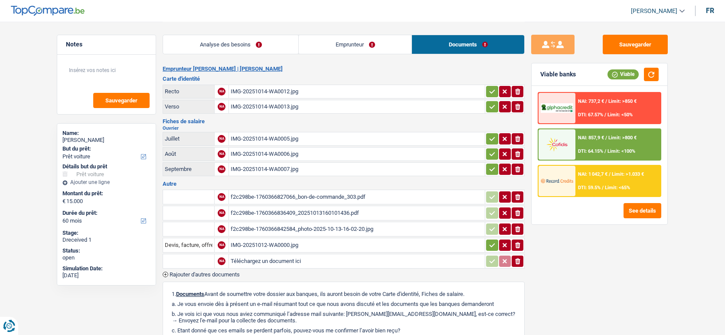
click at [276, 260] on input "Téléchargez un document ici" at bounding box center [357, 261] width 252 height 13
type input "C:\fakepath\Bon de commande_303.pdf"
click at [199, 259] on input "text" at bounding box center [189, 261] width 48 height 14
type input "dev"
click at [206, 273] on li "Devis, facture, offre, bon de commande" at bounding box center [220, 278] width 106 height 11
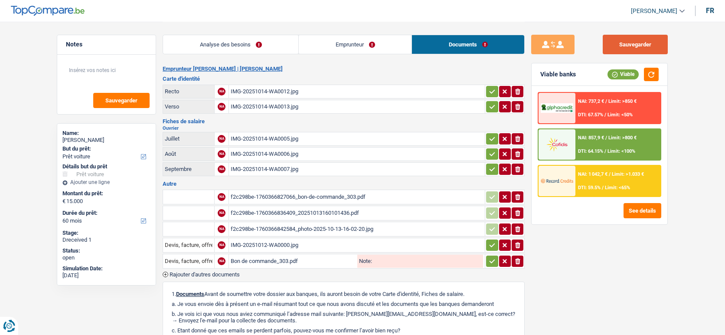
click at [638, 36] on button "Sauvegarder" at bounding box center [635, 45] width 65 height 20
click at [633, 40] on button "Sauvegarder" at bounding box center [635, 45] width 65 height 20
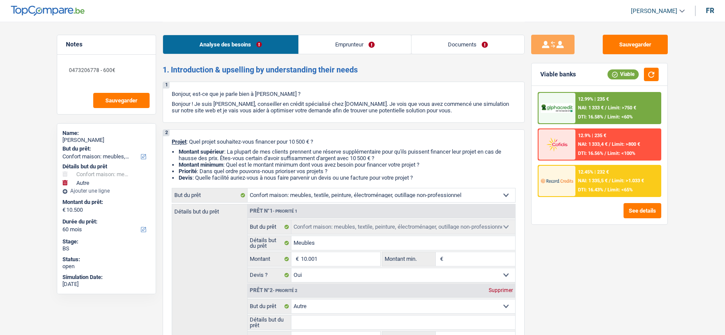
select select "household"
select select "other"
select select "60"
drag, startPoint x: 0, startPoint y: 0, endPoint x: 483, endPoint y: 44, distance: 484.6
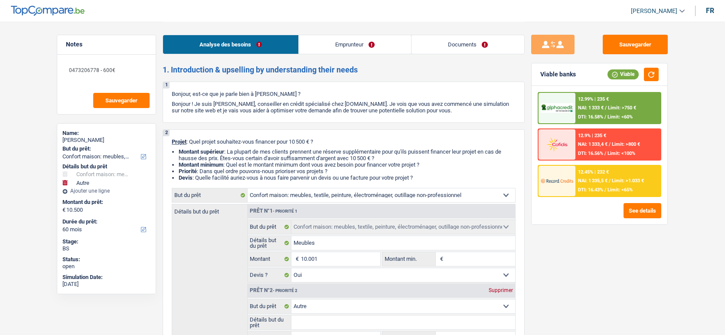
click at [483, 44] on link "Documents" at bounding box center [467, 44] width 113 height 19
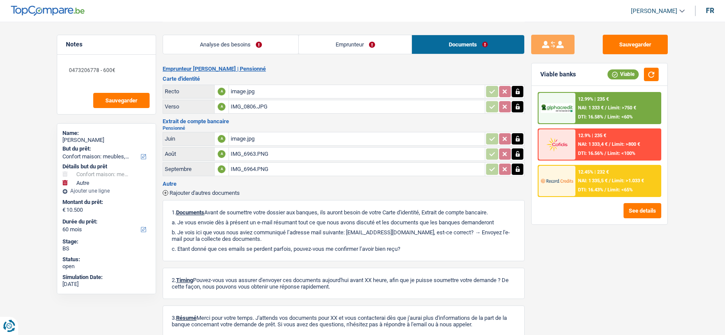
click at [225, 191] on span "Rajouter d'autres documents" at bounding box center [205, 193] width 70 height 6
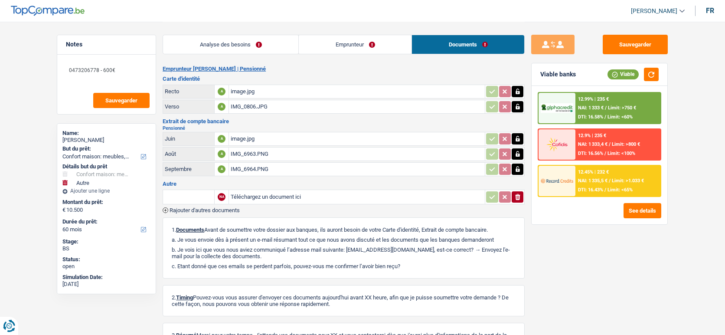
click at [227, 208] on span "Rajouter d'autres documents" at bounding box center [205, 210] width 70 height 6
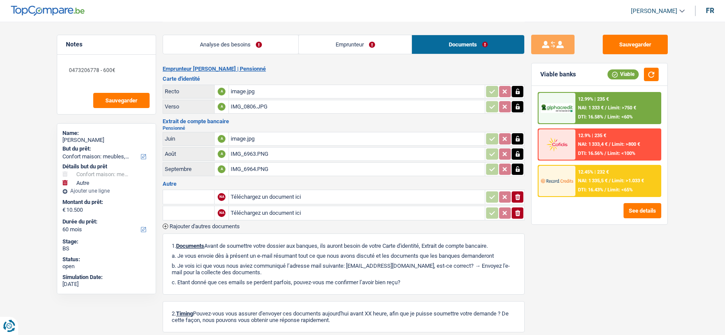
click at [265, 166] on div "IMG_6964.PNG" at bounding box center [357, 169] width 252 height 13
click at [520, 196] on icon "ionicons-v5-e" at bounding box center [517, 197] width 7 height 9
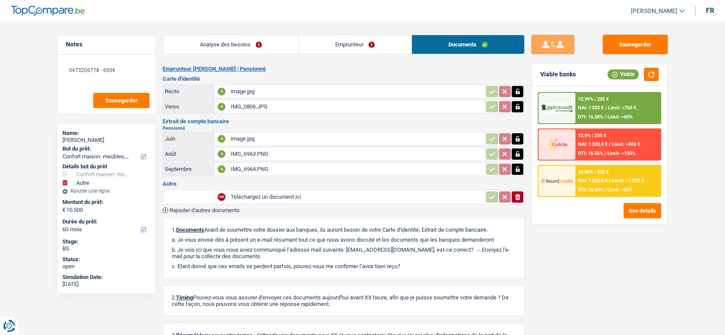
click at [520, 196] on icon "ionicons-v5-e" at bounding box center [517, 197] width 7 height 9
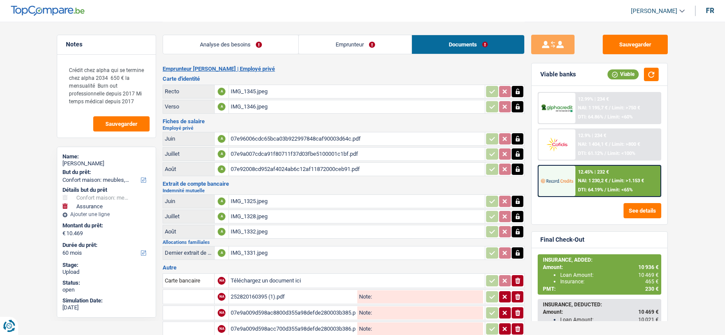
select select "household"
select select "insurance"
select select "60"
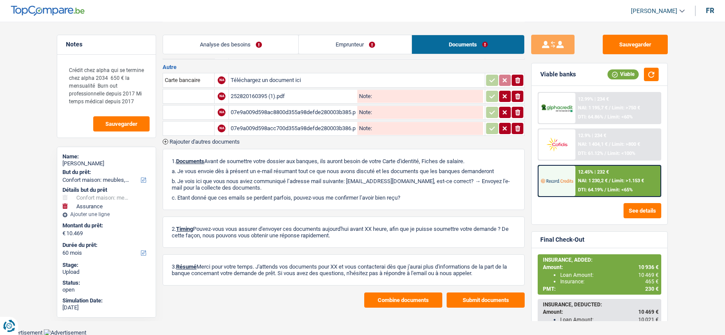
scroll to position [199, 0]
click at [298, 126] on div "07e9a009d598acc700d355a98defde280003b386.pdf" at bounding box center [293, 129] width 125 height 13
